Goal: Find contact information: Find contact information

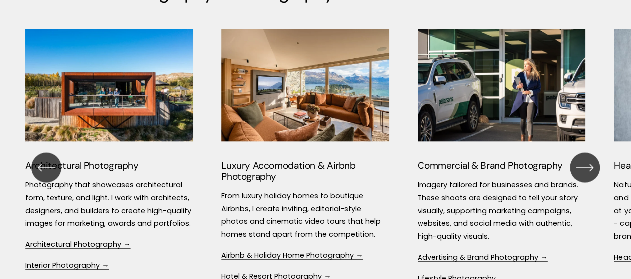
scroll to position [986, 0]
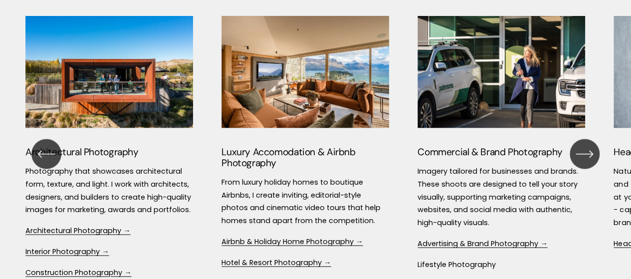
drag, startPoint x: 0, startPoint y: 0, endPoint x: 638, endPoint y: 94, distance: 644.7
click at [581, 155] on icon "\a \a \a Next\a \a" at bounding box center [584, 154] width 18 height 18
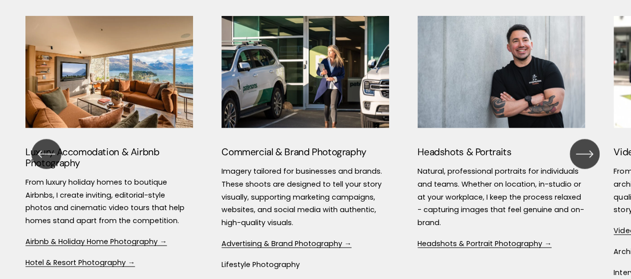
click at [508, 244] on link "Headshots & Portrait Photography →" at bounding box center [484, 243] width 134 height 10
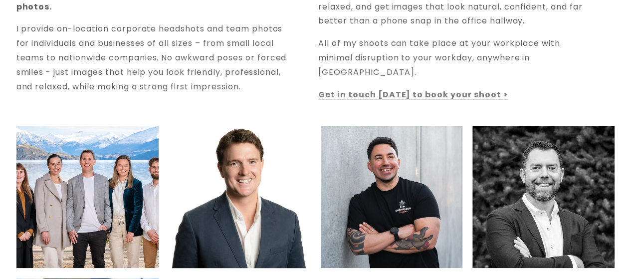
scroll to position [253, 0]
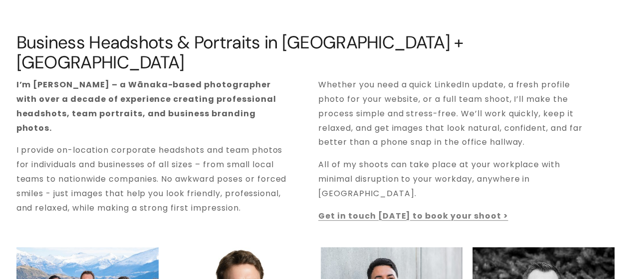
click at [431, 210] on strong "Get in touch today to book your shoot >" at bounding box center [413, 215] width 190 height 11
